Goal: Book appointment/travel/reservation

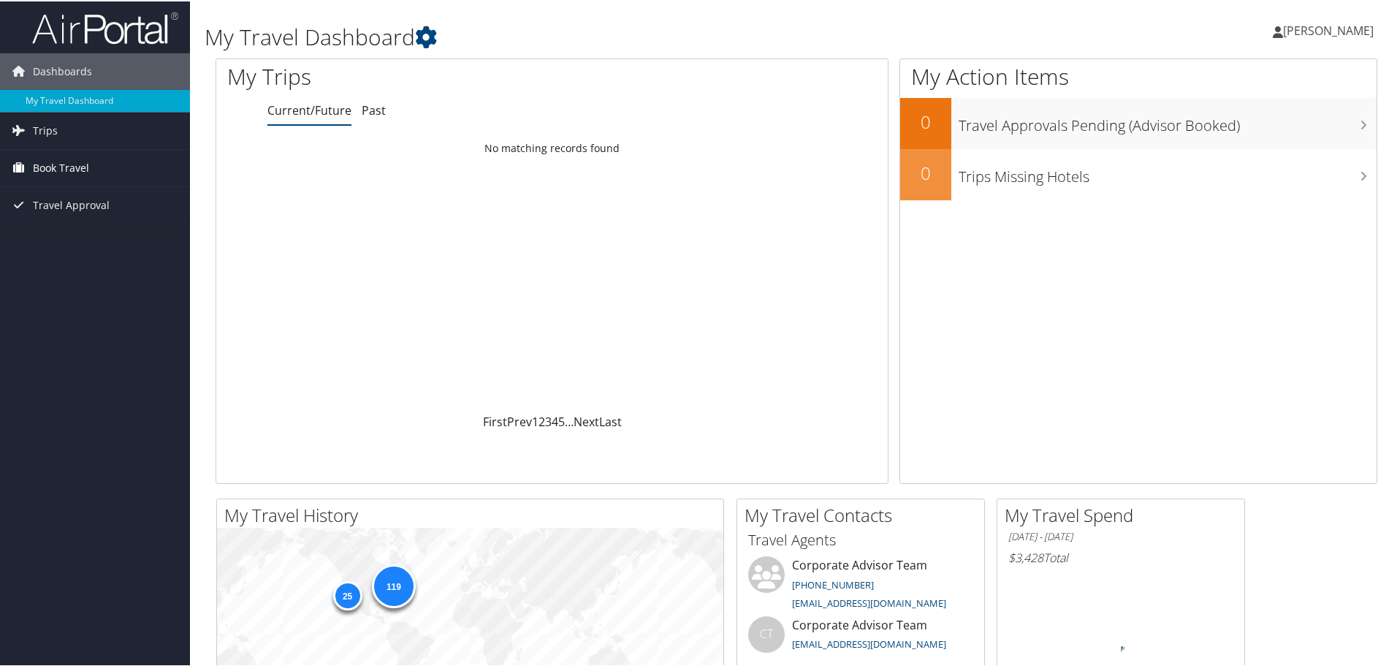
click at [72, 162] on span "Book Travel" at bounding box center [61, 166] width 56 height 37
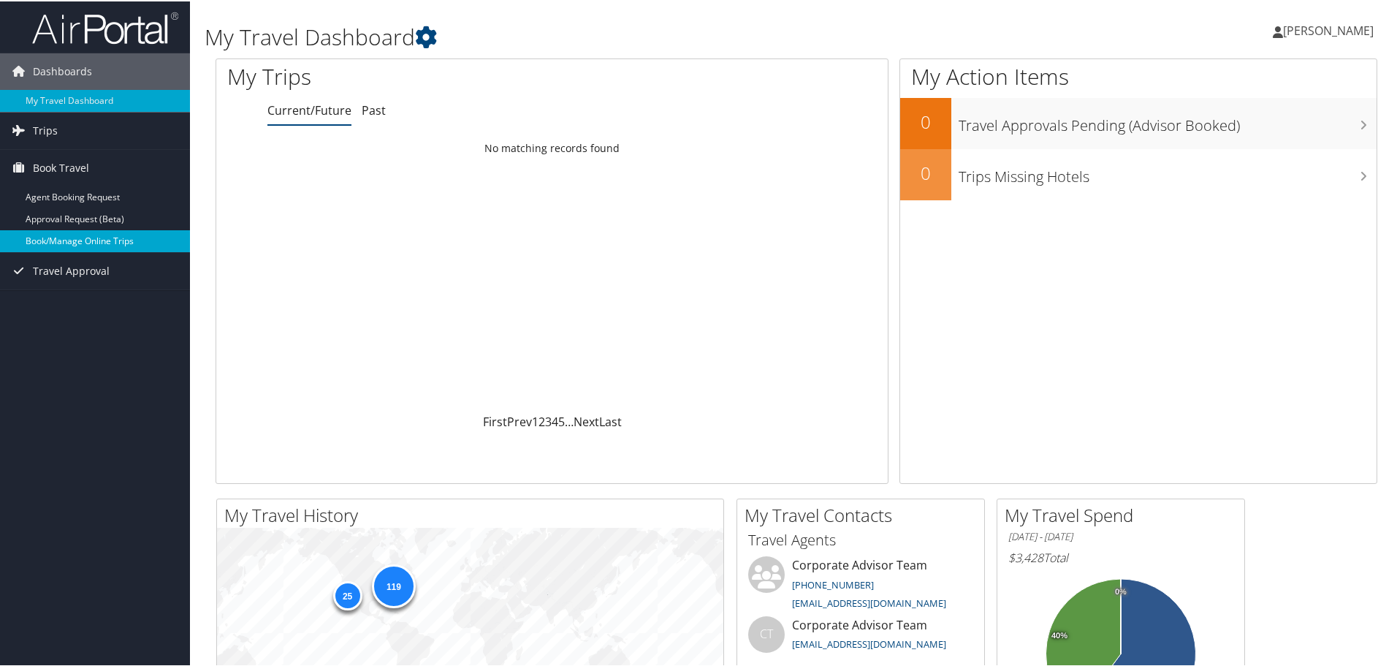
click at [102, 238] on link "Book/Manage Online Trips" at bounding box center [95, 240] width 190 height 22
